Goal: Task Accomplishment & Management: Manage account settings

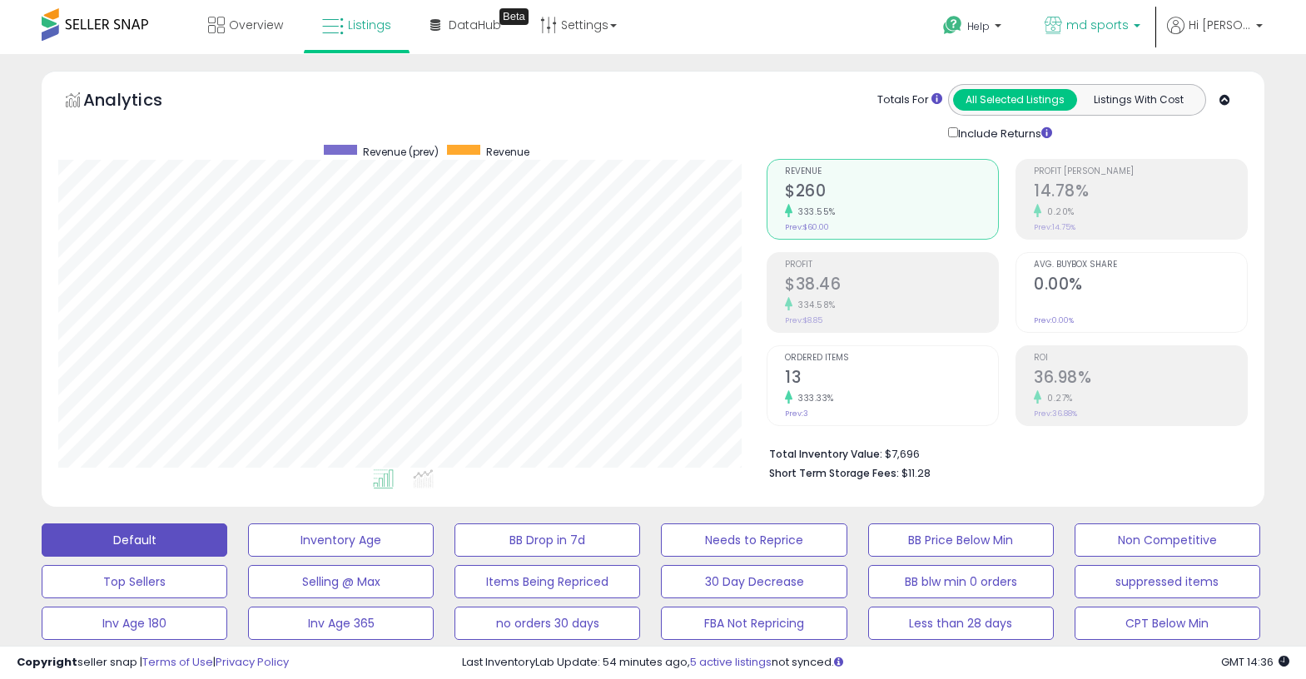
click at [1129, 30] on span "md sports" at bounding box center [1097, 25] width 62 height 17
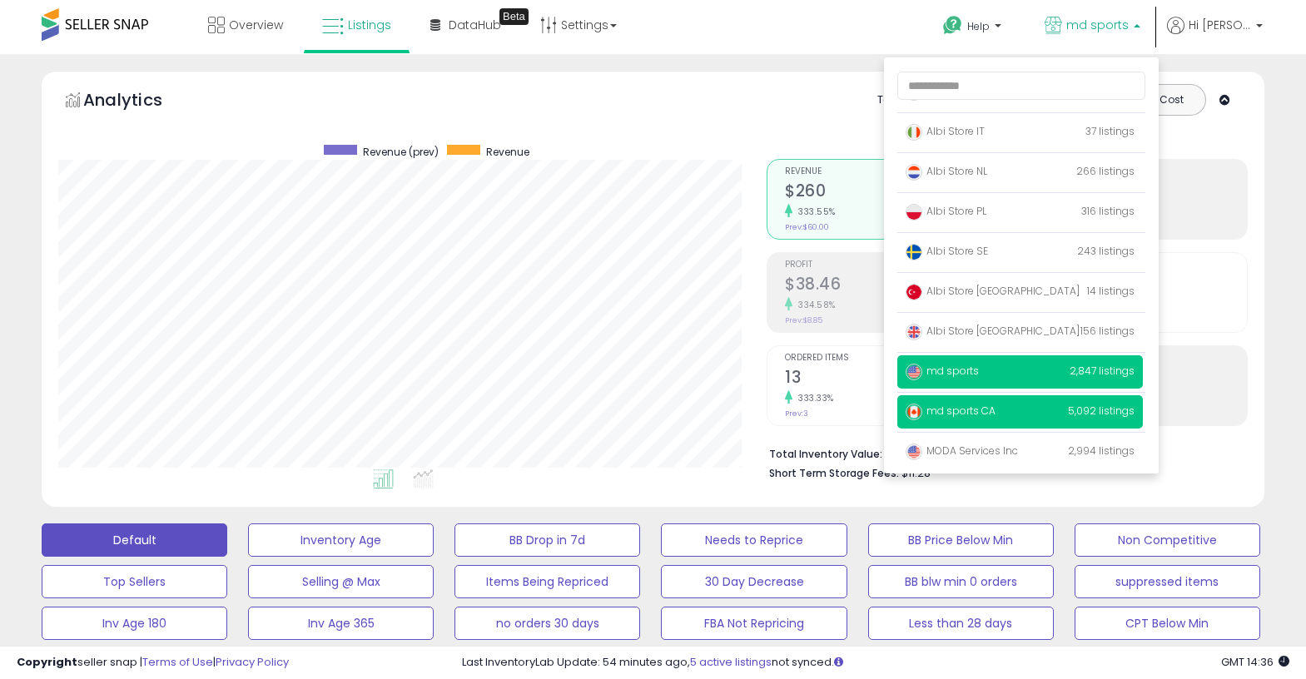
scroll to position [108, 0]
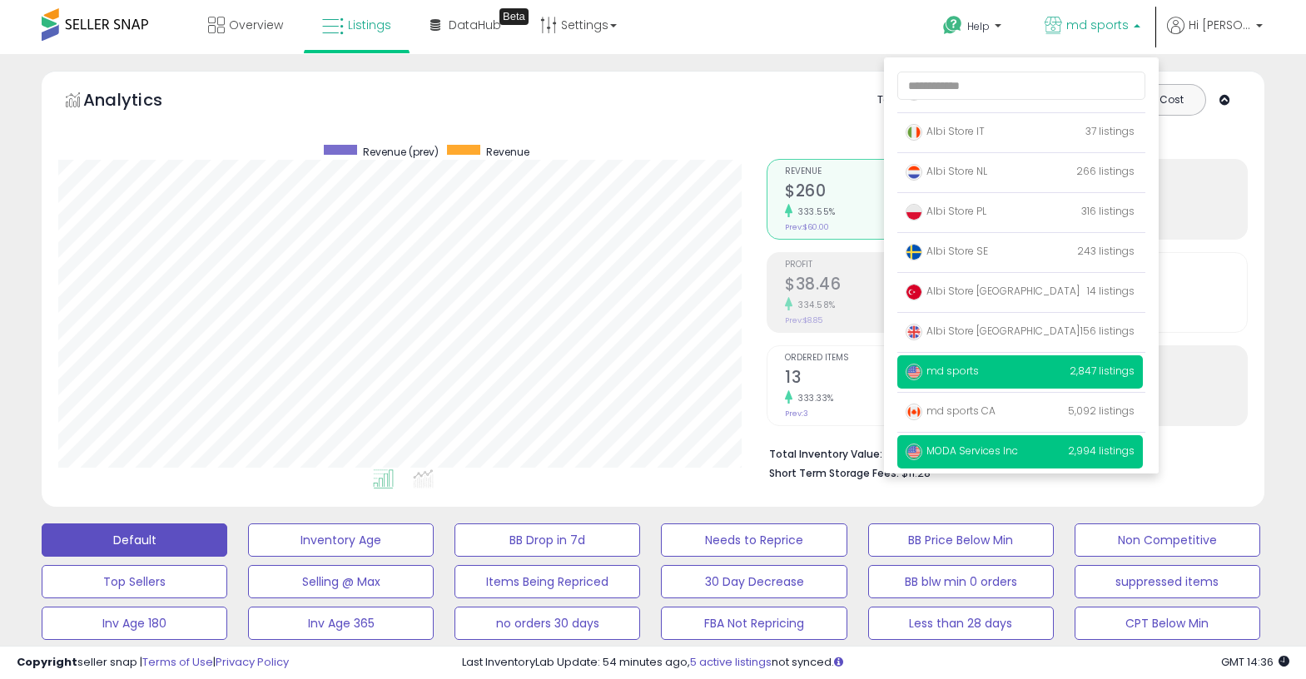
click at [1035, 446] on p "MODA Services Inc 2,994 listings" at bounding box center [1020, 451] width 246 height 33
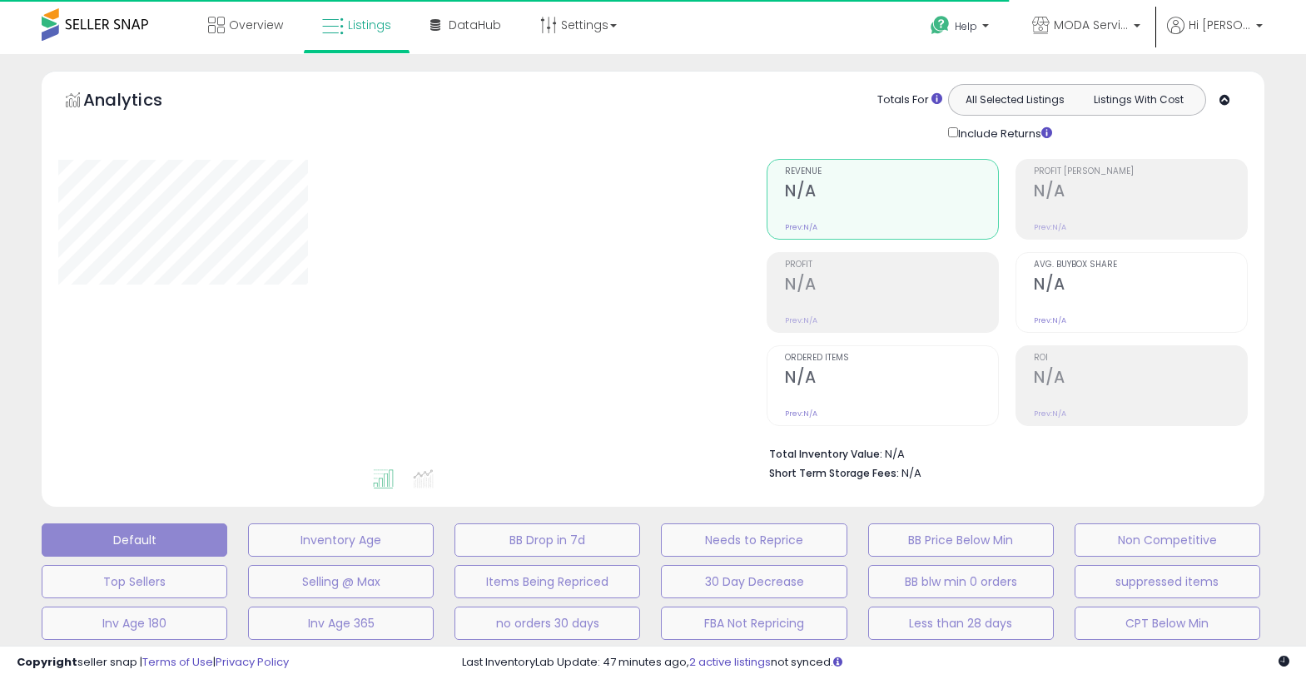
type input "**********"
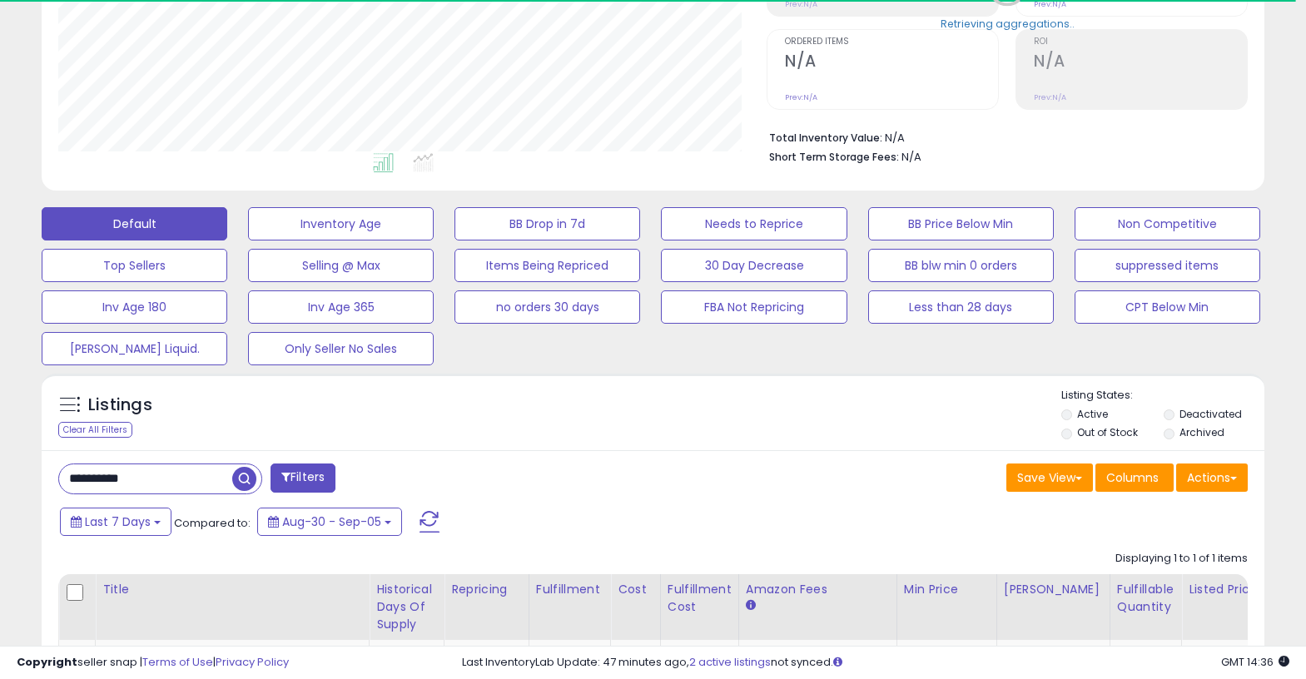
scroll to position [344, 0]
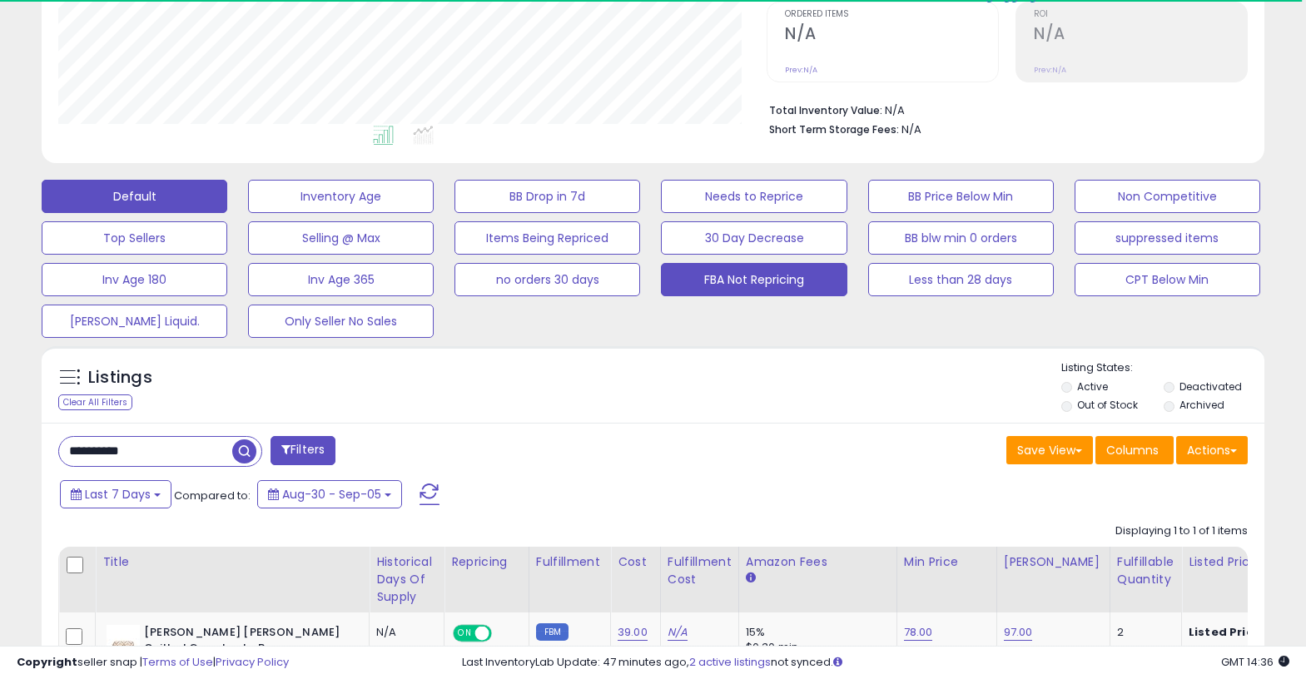
click at [753, 277] on button "FBA Not Repricing" at bounding box center [754, 279] width 186 height 33
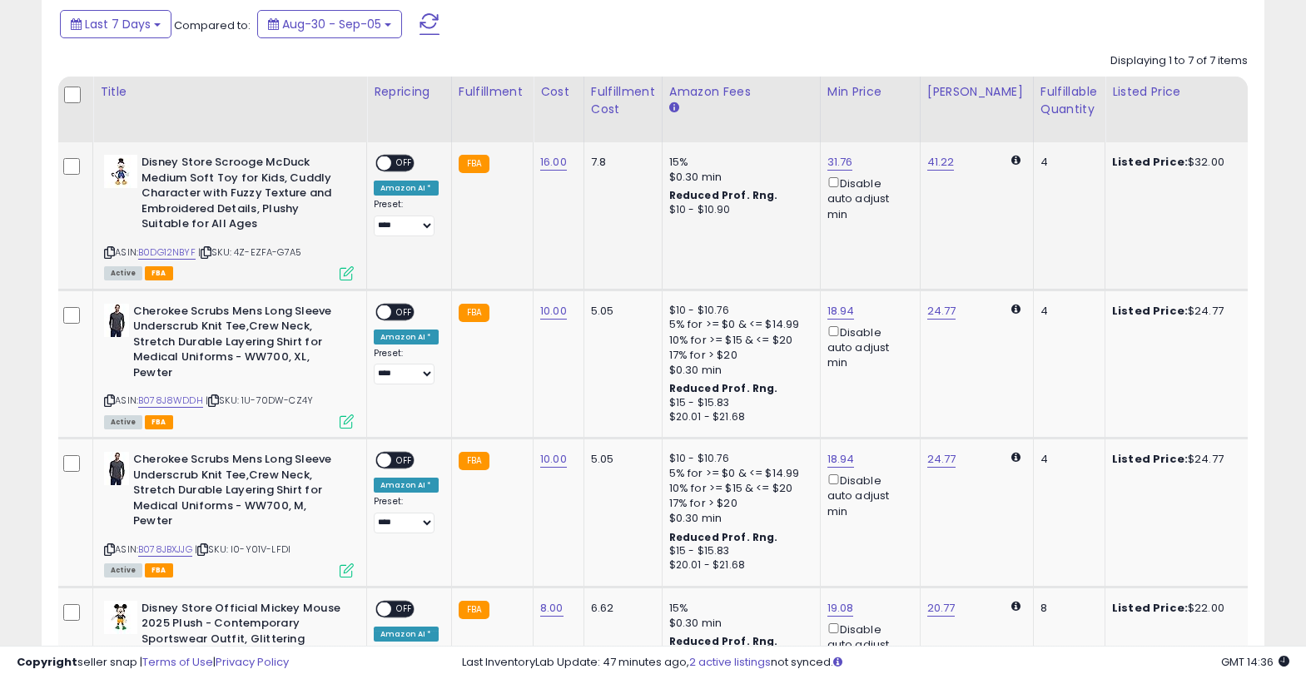
scroll to position [791, 0]
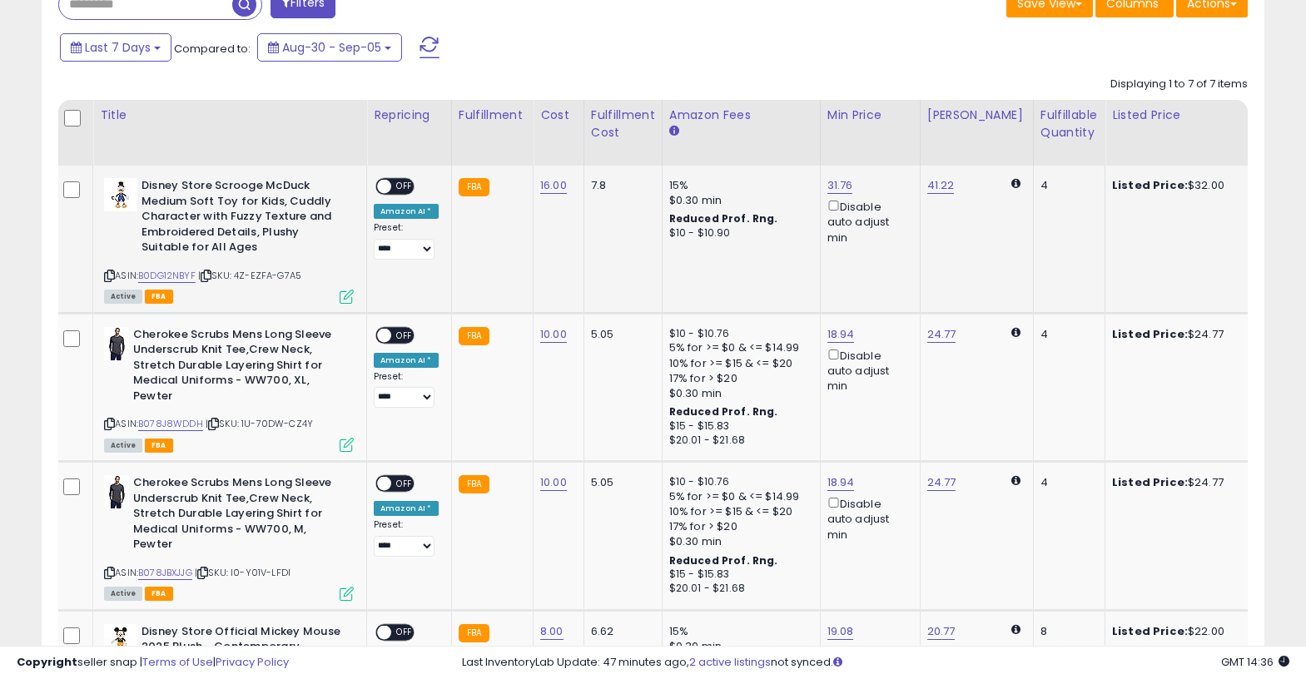
click at [398, 180] on span "OFF" at bounding box center [404, 187] width 27 height 14
click at [405, 328] on span "OFF" at bounding box center [404, 335] width 27 height 14
click at [411, 477] on span "OFF" at bounding box center [404, 484] width 27 height 14
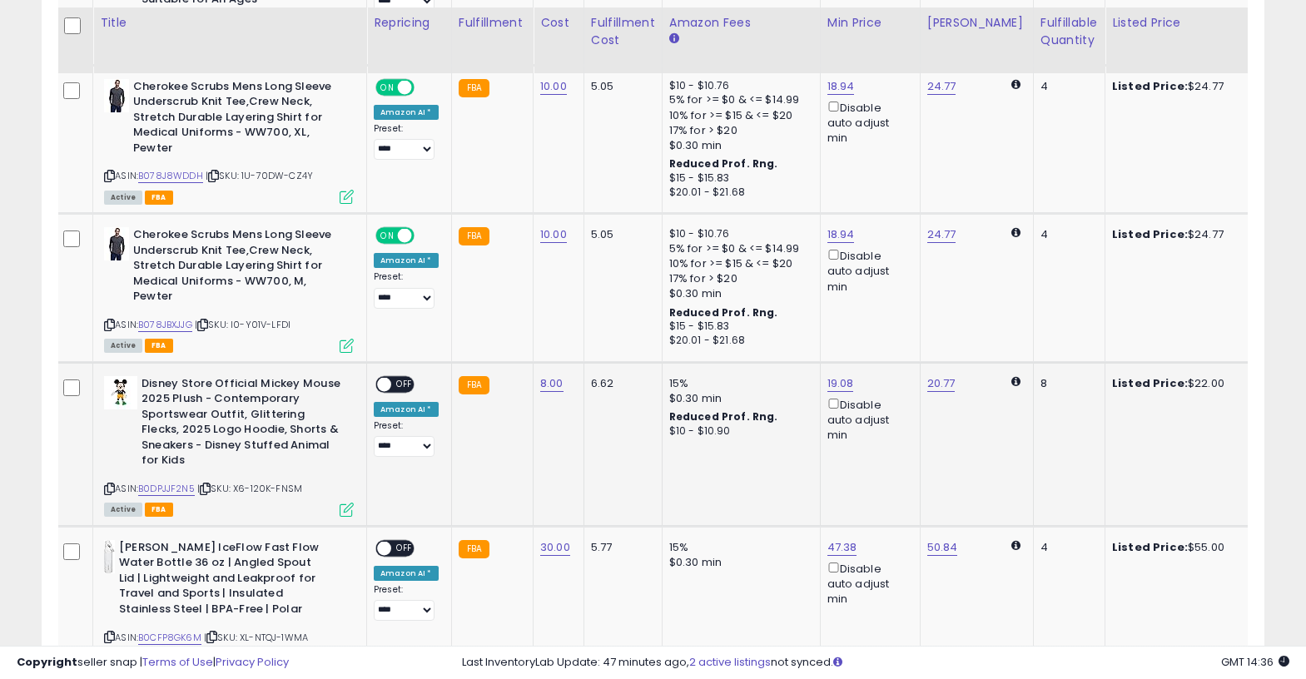
scroll to position [1046, 0]
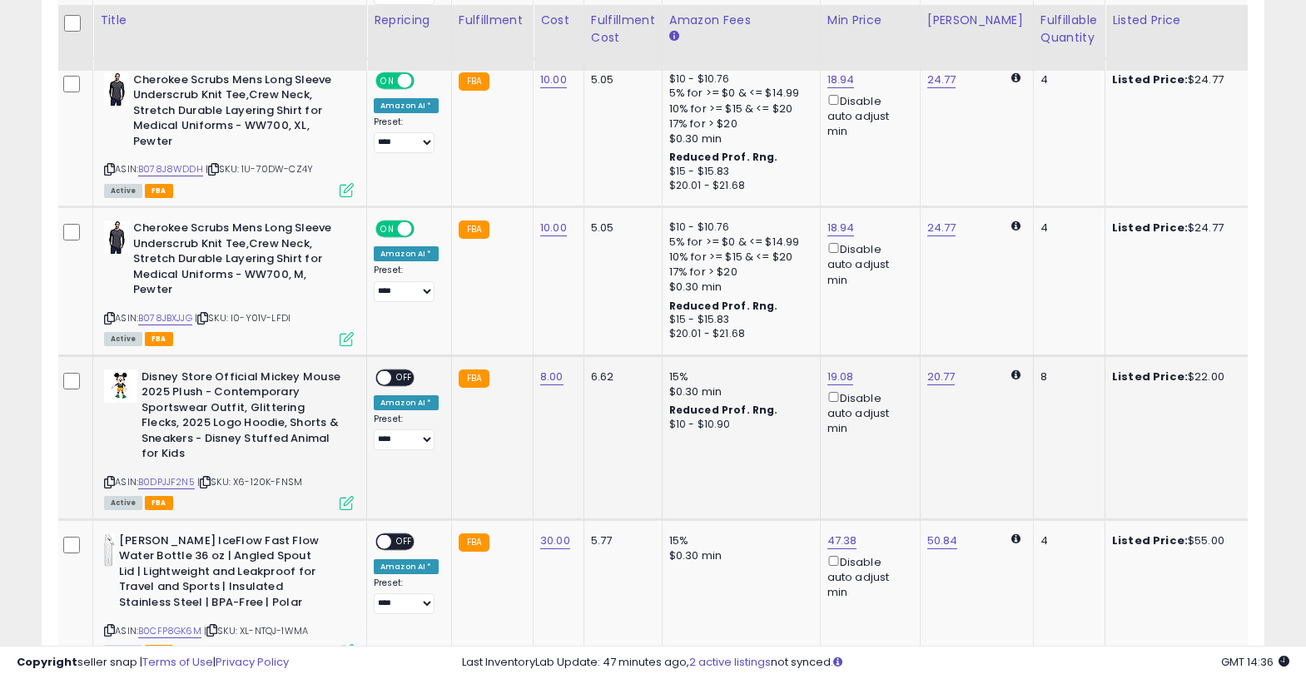
click at [408, 370] on span "OFF" at bounding box center [404, 377] width 27 height 14
click at [412, 534] on div "**********" at bounding box center [406, 575] width 65 height 82
click at [399, 534] on span "OFF" at bounding box center [404, 541] width 27 height 14
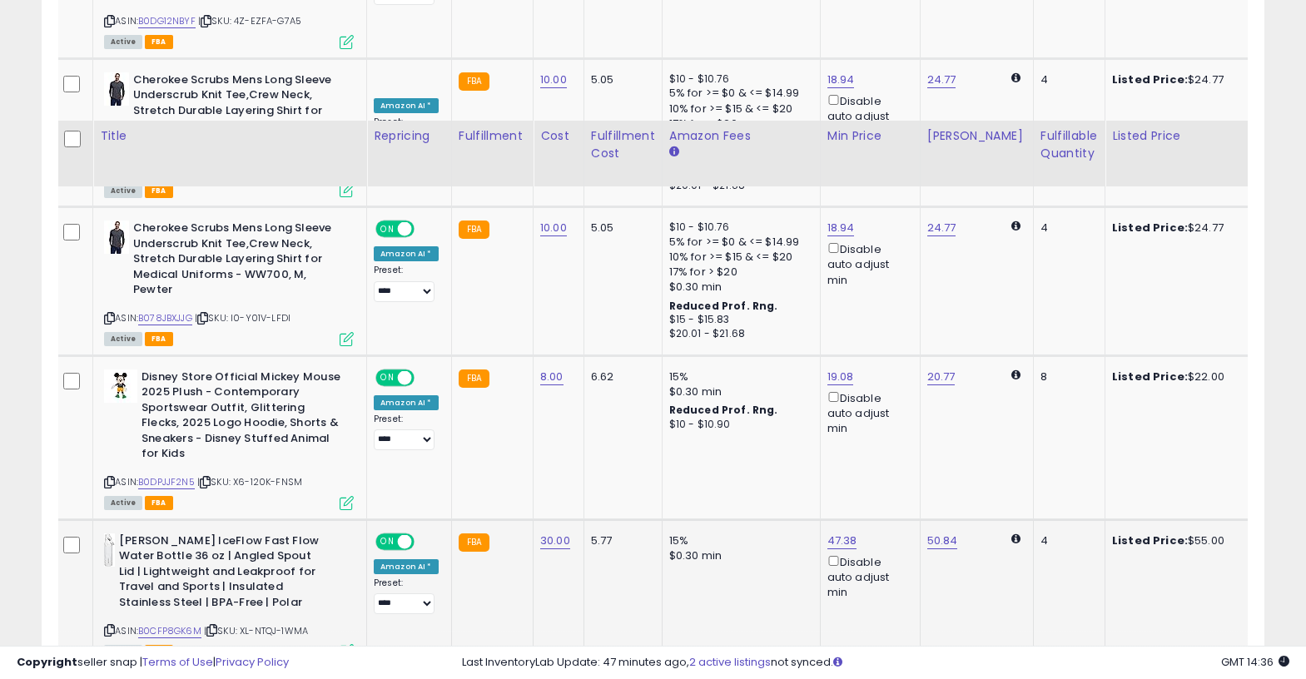
scroll to position [1228, 0]
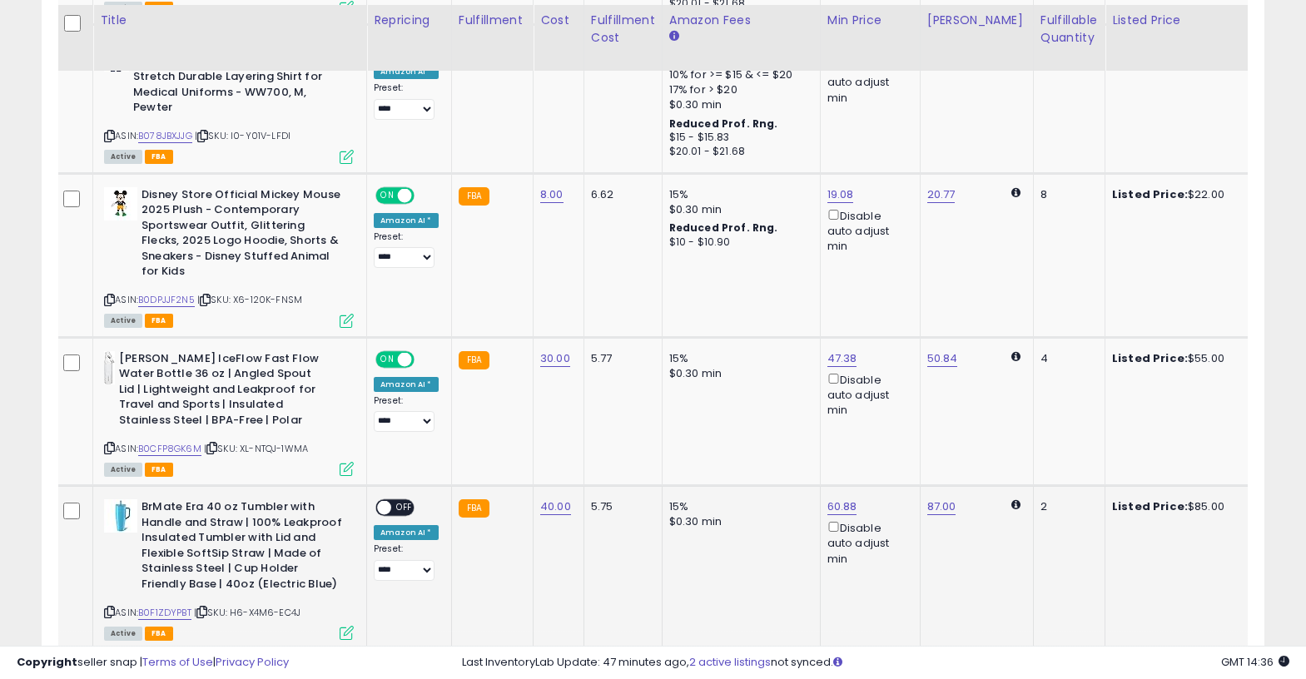
drag, startPoint x: 408, startPoint y: 480, endPoint x: 411, endPoint y: 493, distance: 12.9
click at [408, 500] on div "ON OFF" at bounding box center [394, 508] width 39 height 17
click at [411, 501] on span "OFF" at bounding box center [404, 508] width 27 height 14
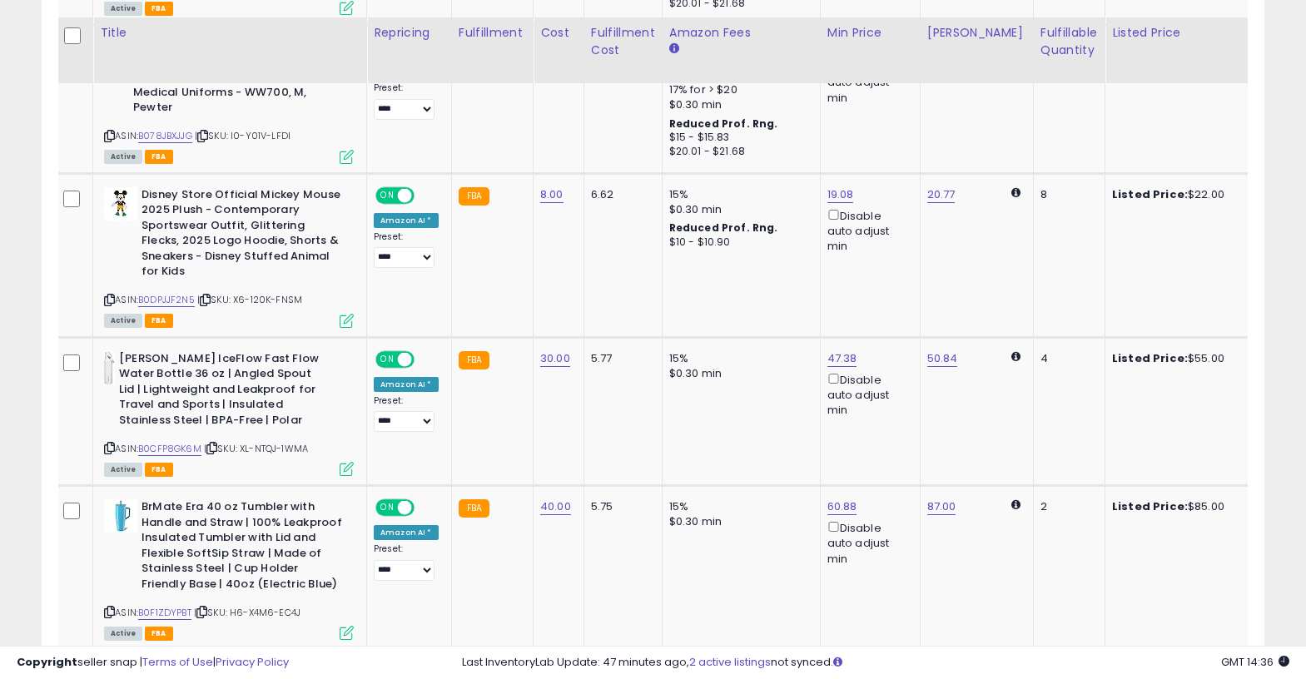
scroll to position [1449, 0]
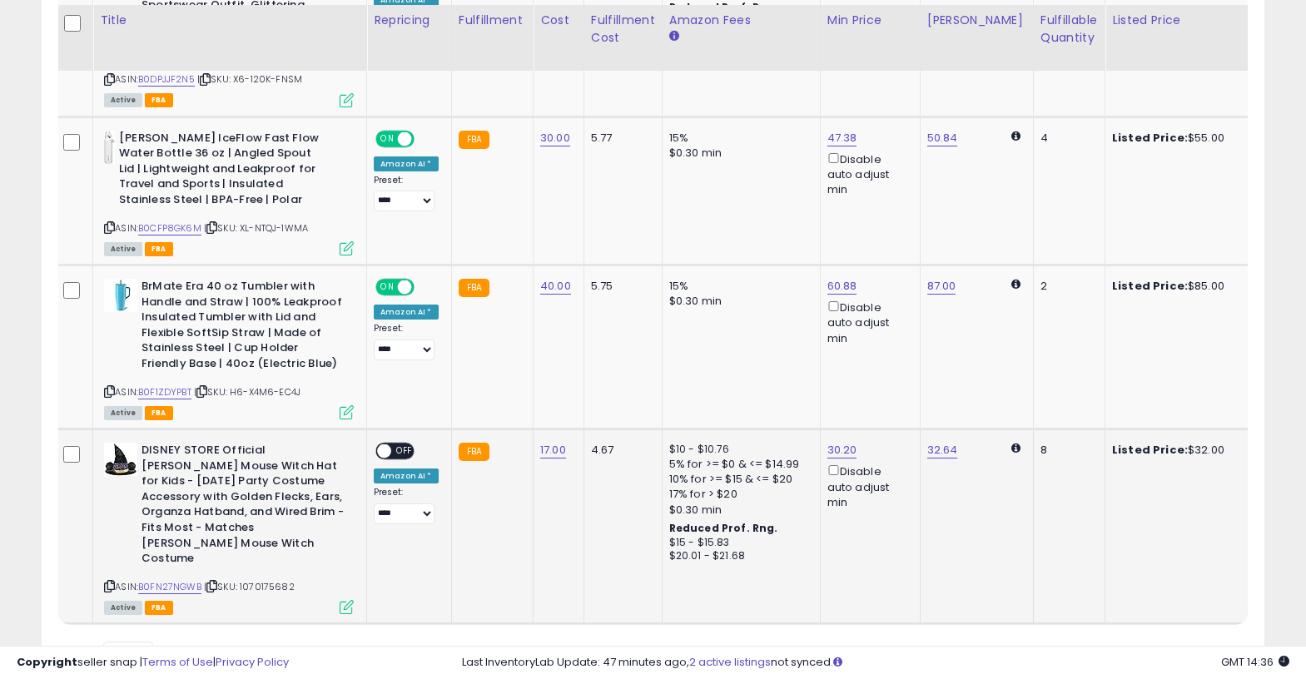
click at [401, 443] on div "ON OFF" at bounding box center [394, 451] width 39 height 17
click at [404, 445] on span "OFF" at bounding box center [404, 452] width 27 height 14
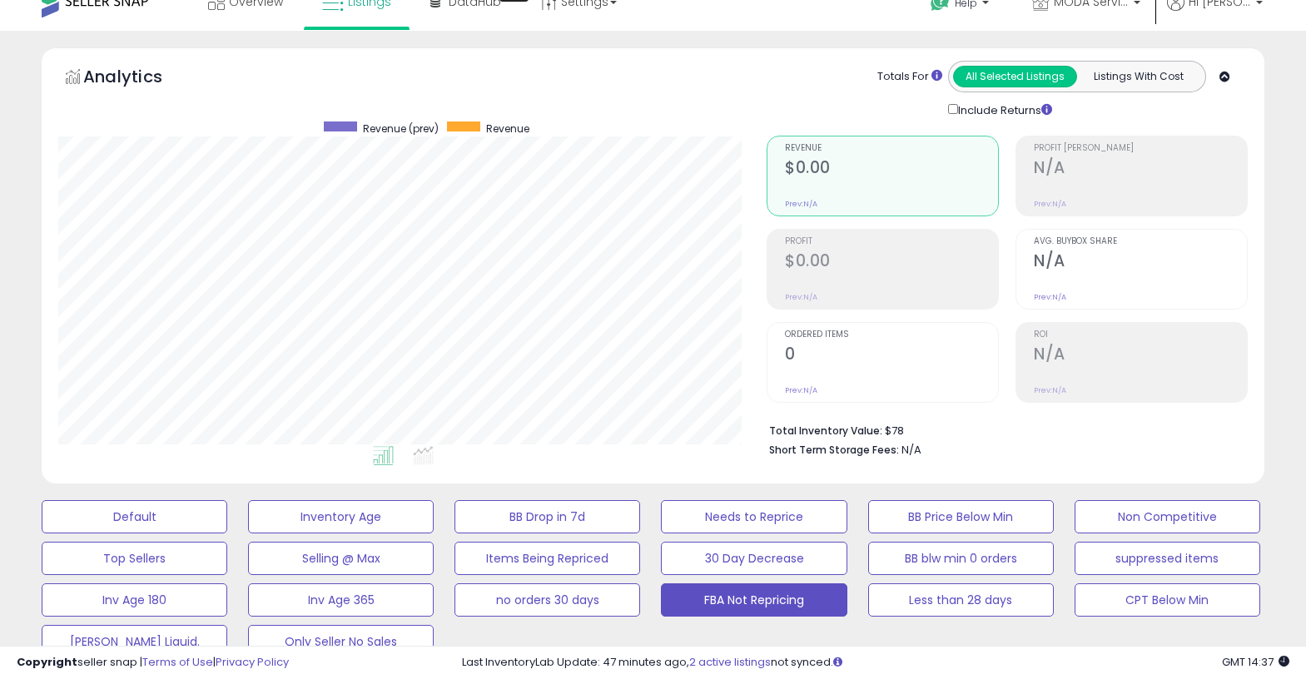
scroll to position [0, 0]
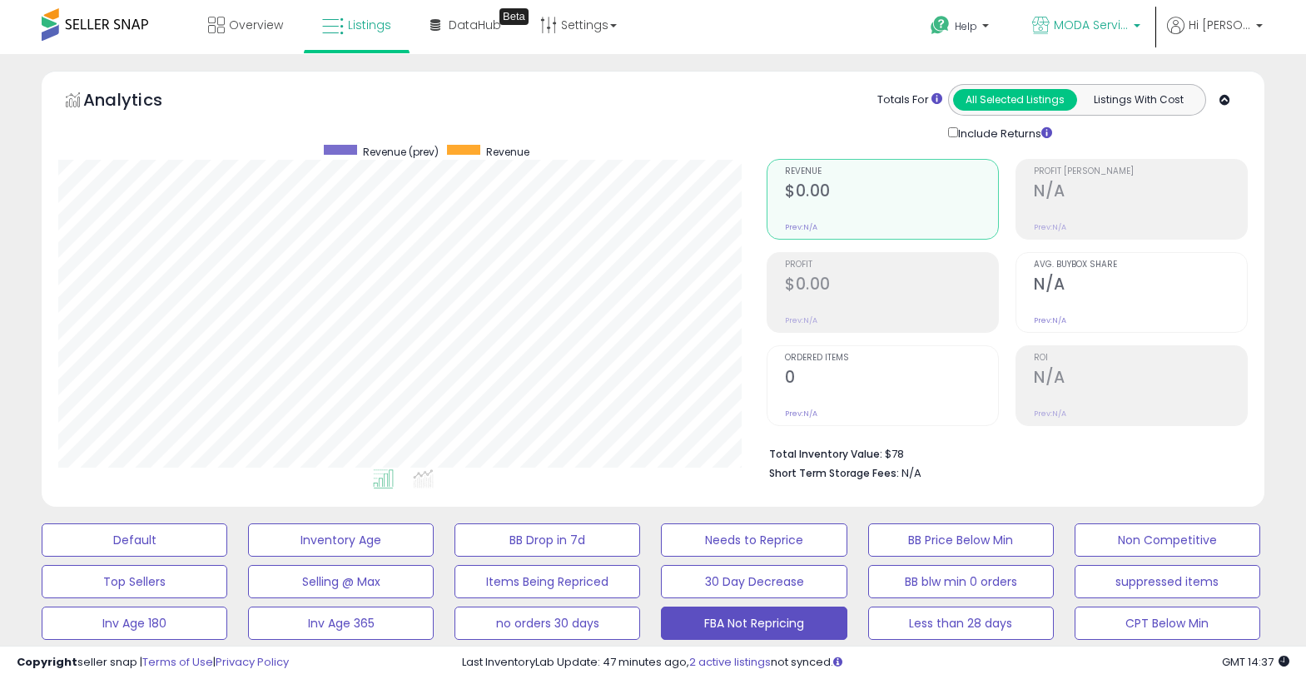
click at [1104, 28] on span "MODA Services Inc" at bounding box center [1091, 25] width 75 height 17
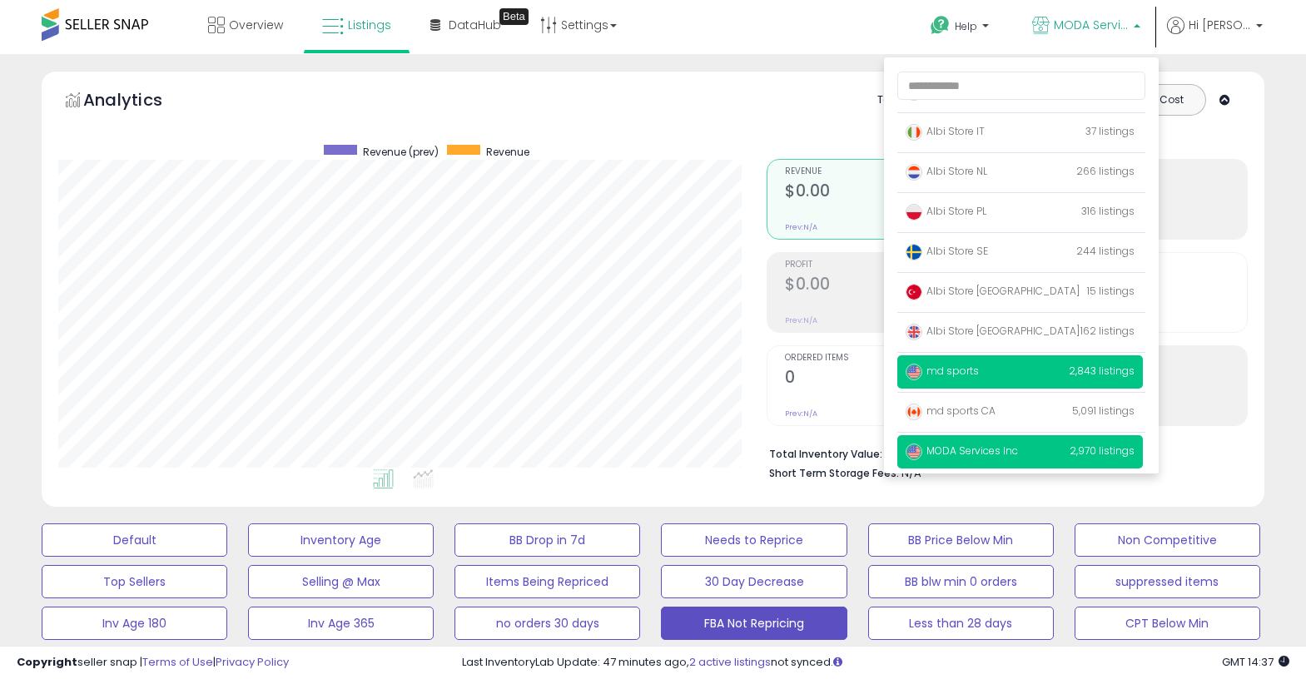
scroll to position [108, 0]
click at [1062, 373] on p "md sports 2,843 listings" at bounding box center [1020, 371] width 246 height 33
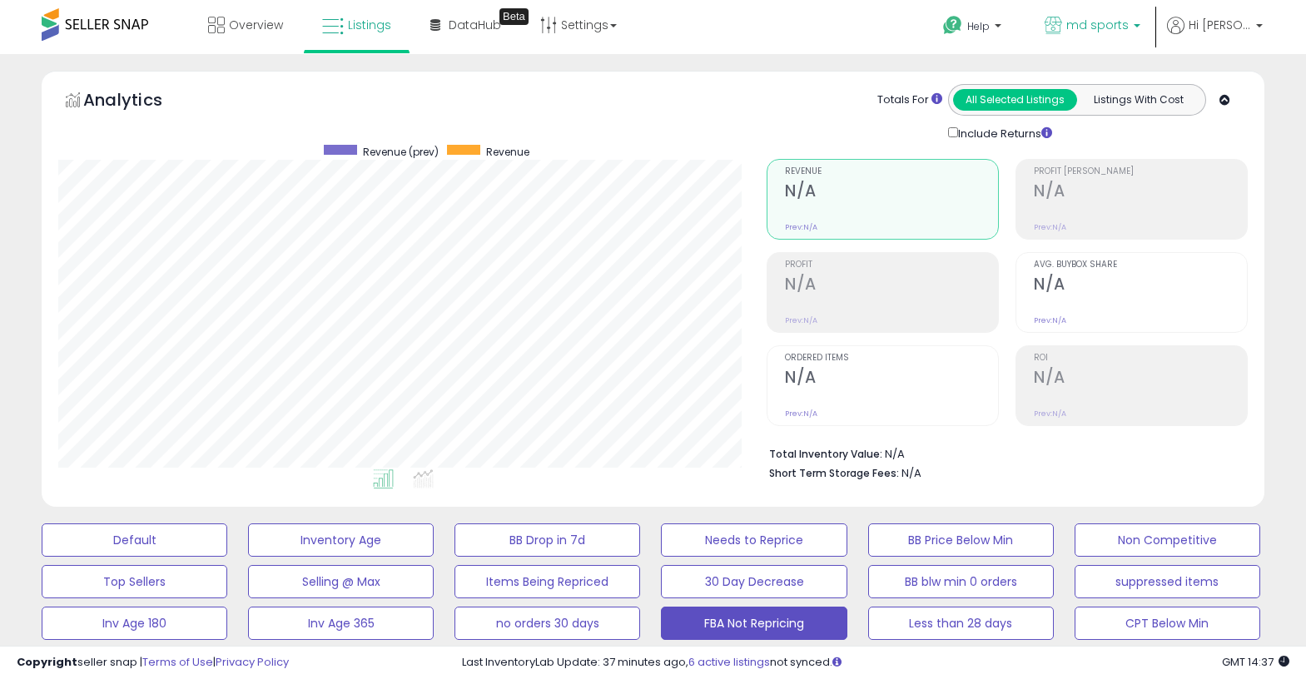
click at [1094, 26] on span "md sports" at bounding box center [1097, 25] width 62 height 17
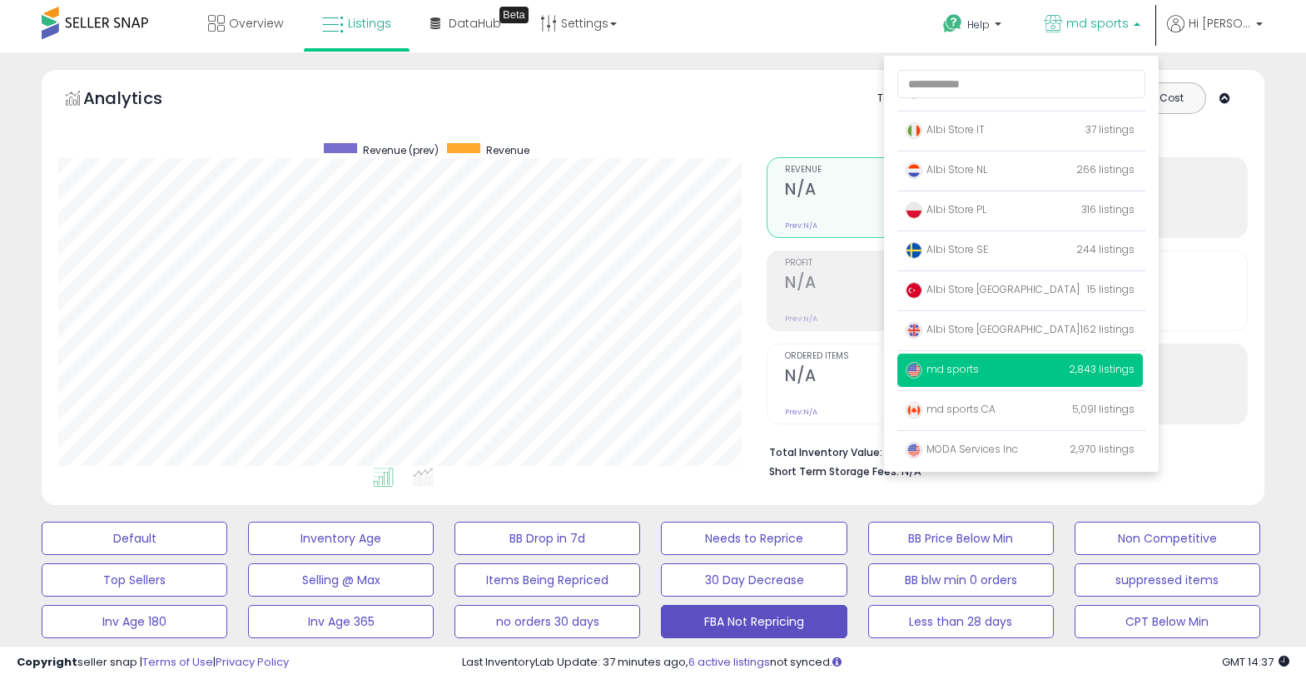
scroll to position [108, 0]
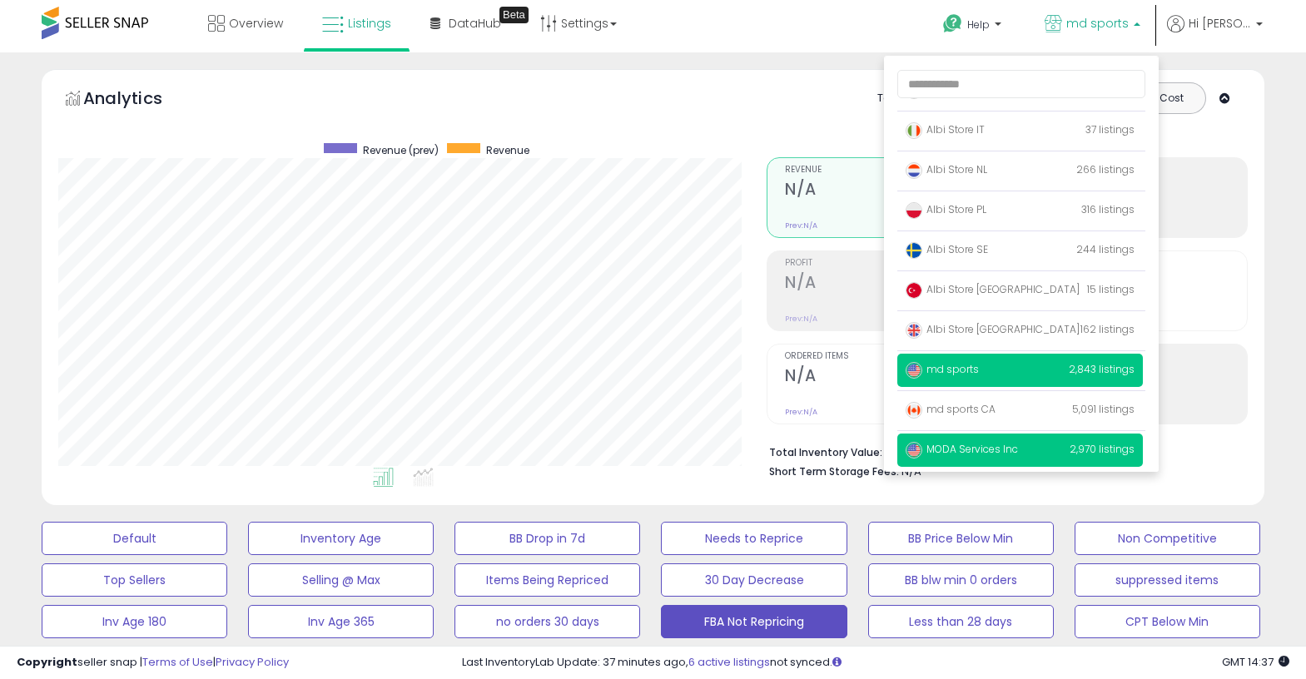
click at [1017, 443] on span "MODA Services Inc" at bounding box center [962, 449] width 112 height 14
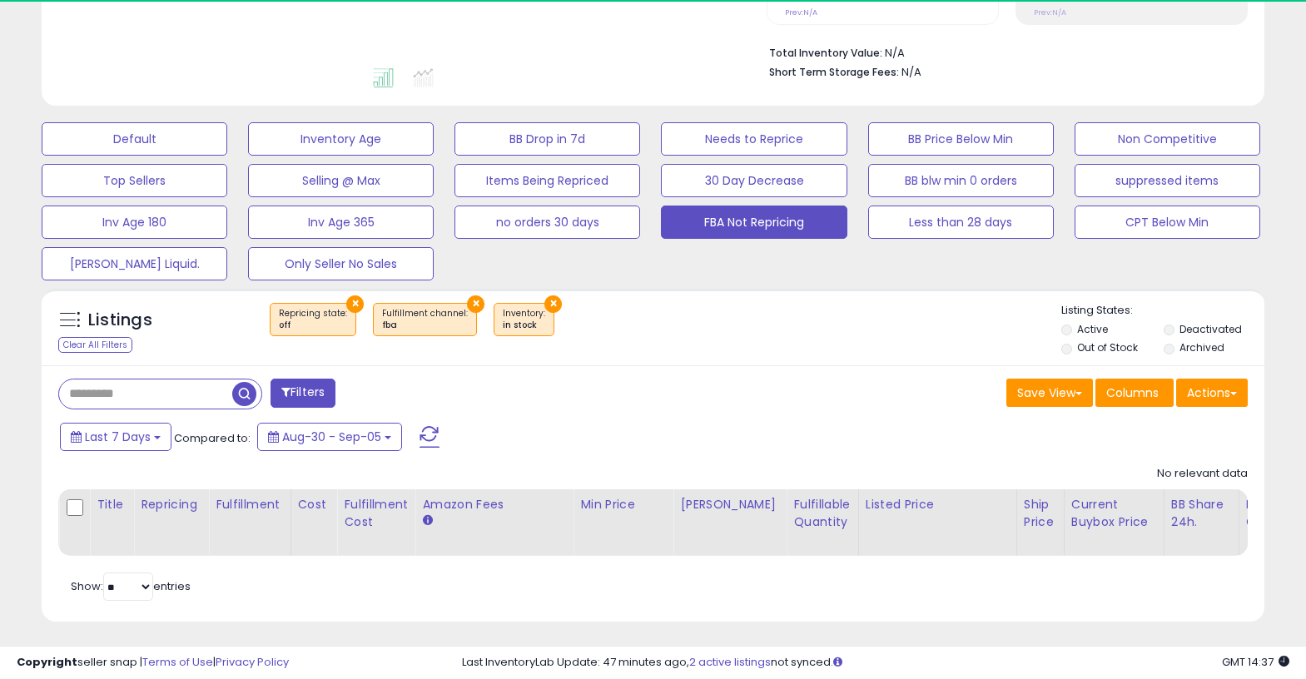
scroll to position [341, 708]
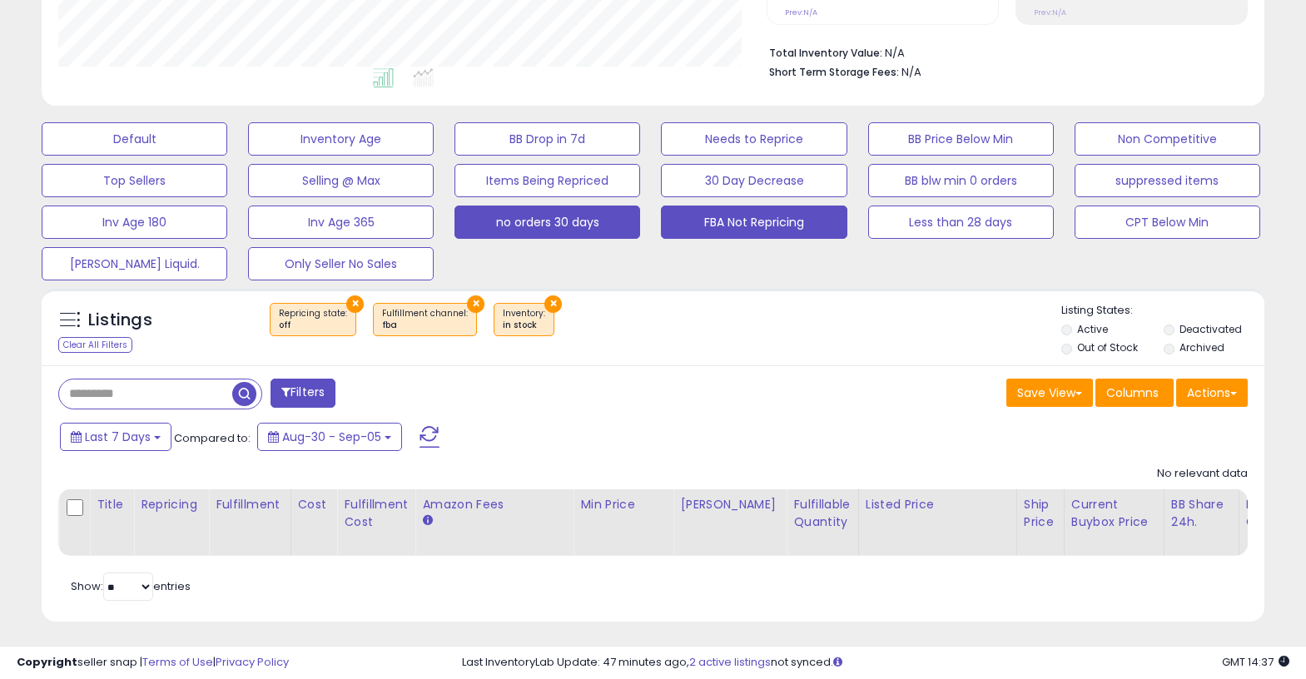
click at [614, 214] on button "no orders 30 days" at bounding box center [548, 222] width 186 height 33
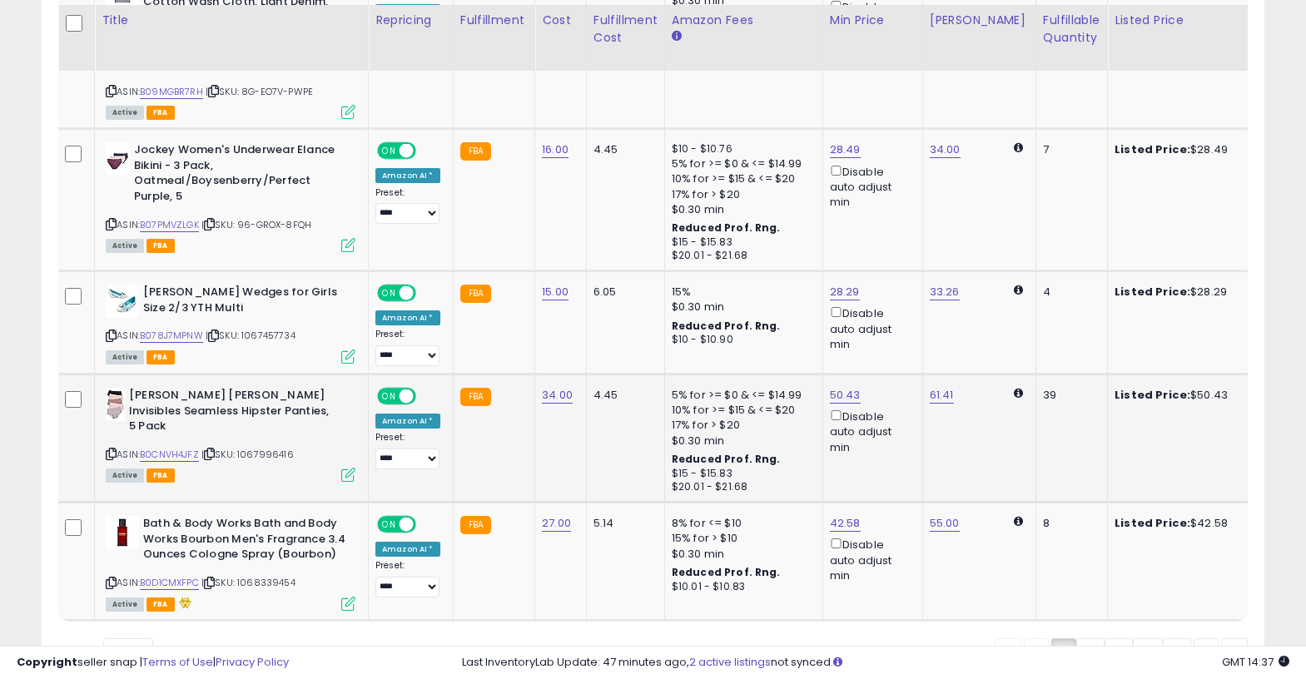
scroll to position [3799, 0]
click at [344, 598] on icon at bounding box center [348, 605] width 14 height 14
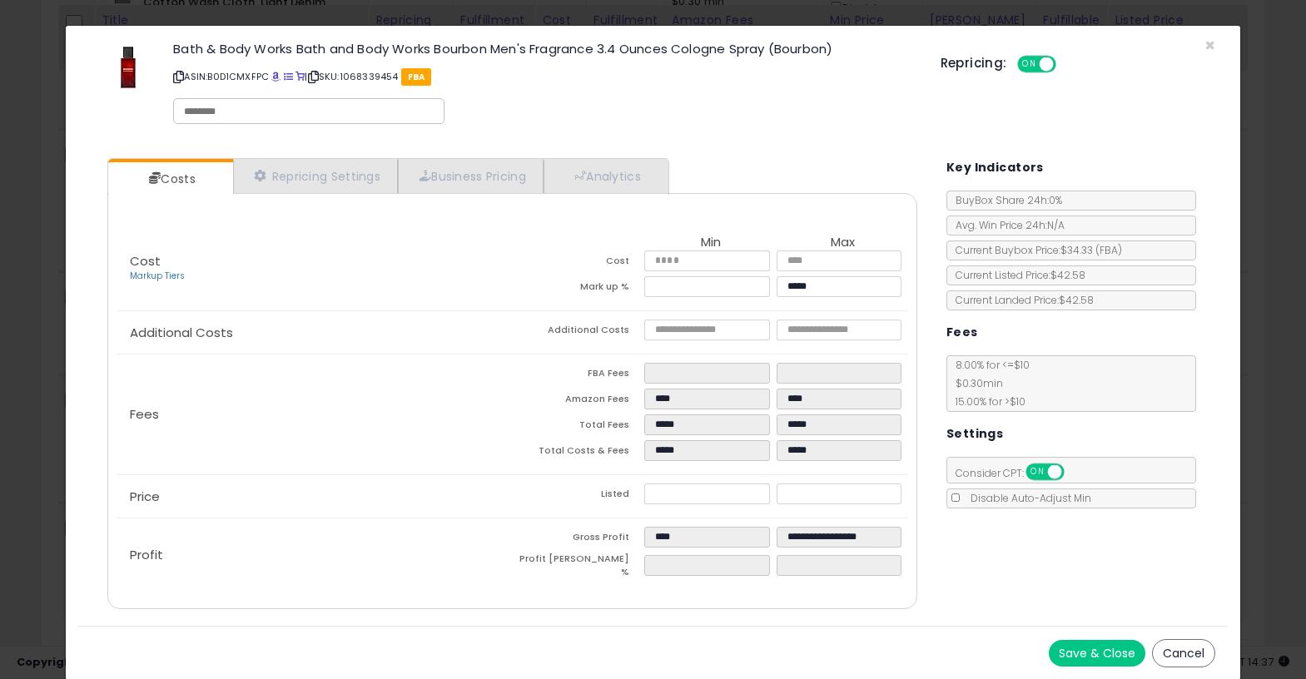
click at [1203, 43] on div "Bath & Body Works Bath and Body Works Bourbon Men's Fragrance 3.4 Ounces Cologn…" at bounding box center [652, 85] width 1149 height 95
click at [1205, 48] on span "×" at bounding box center [1210, 45] width 11 height 24
